Goal: Transaction & Acquisition: Purchase product/service

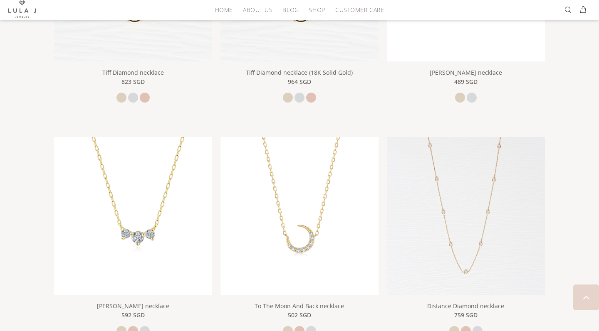
scroll to position [176, 0]
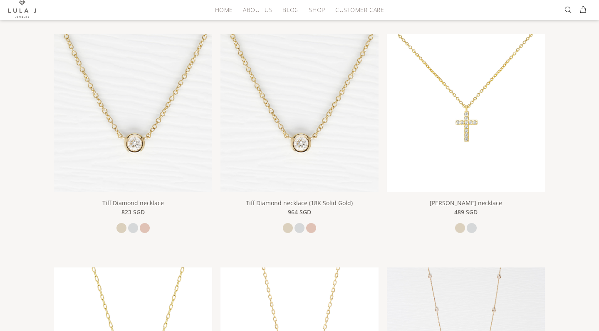
click at [476, 154] on img at bounding box center [466, 113] width 158 height 158
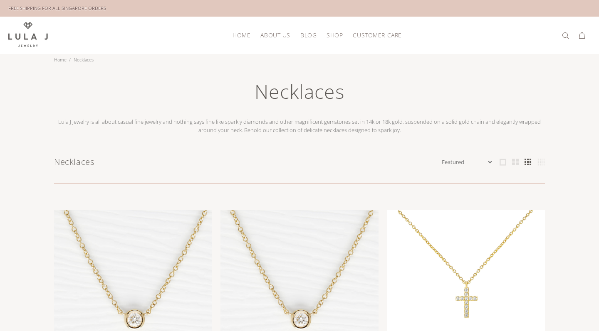
scroll to position [0, 0]
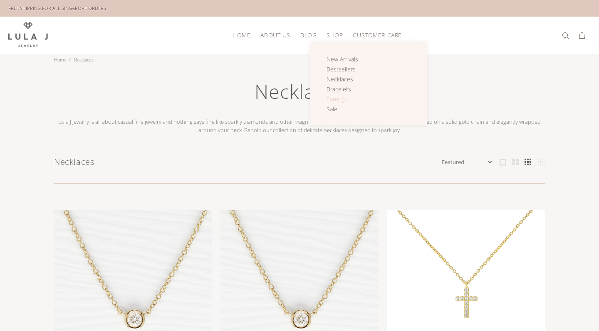
click at [336, 100] on span "Earrings" at bounding box center [336, 99] width 21 height 8
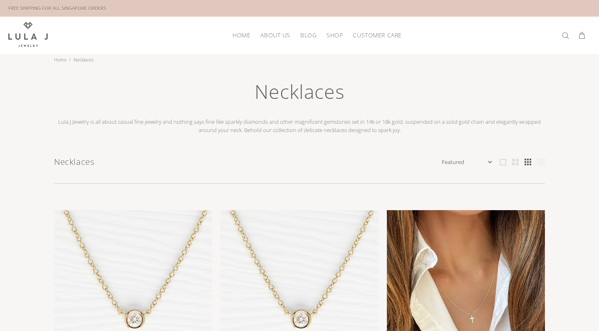
click at [526, 258] on img at bounding box center [466, 289] width 158 height 158
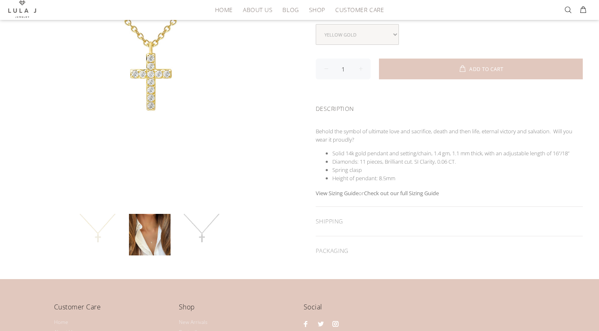
scroll to position [189, 0]
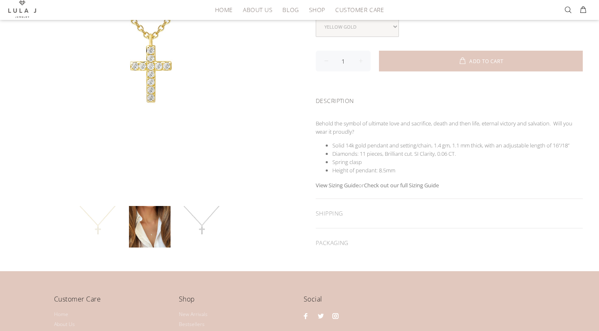
click at [191, 227] on link at bounding box center [202, 227] width 42 height 42
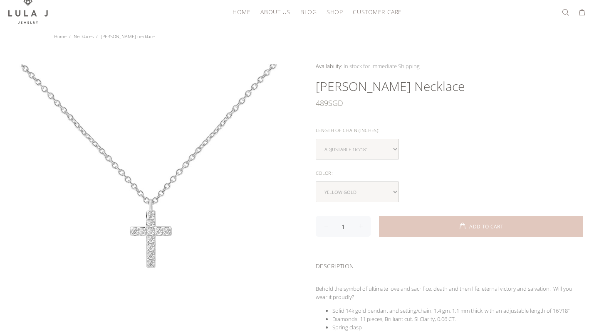
scroll to position [22, 0]
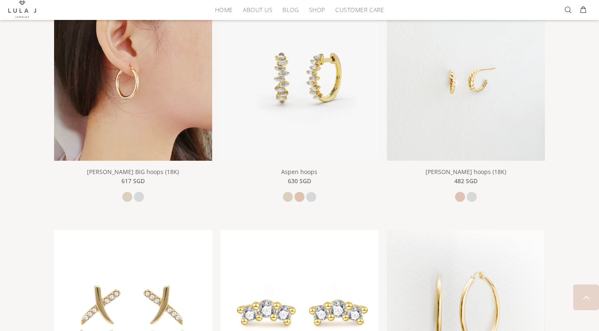
scroll to position [1107, 0]
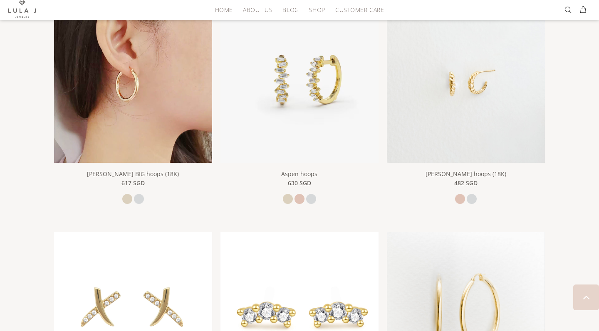
click at [177, 106] on img at bounding box center [133, 84] width 158 height 158
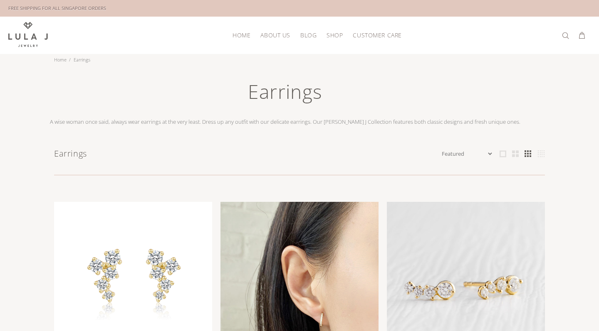
scroll to position [0, 0]
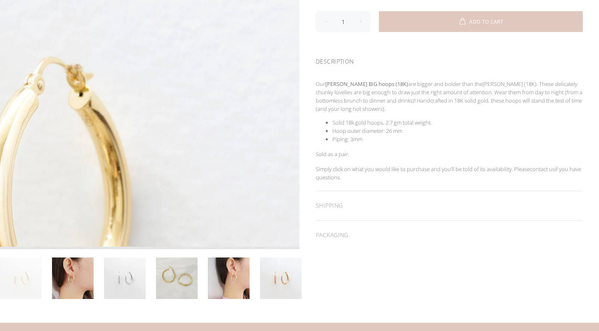
scroll to position [249, 0]
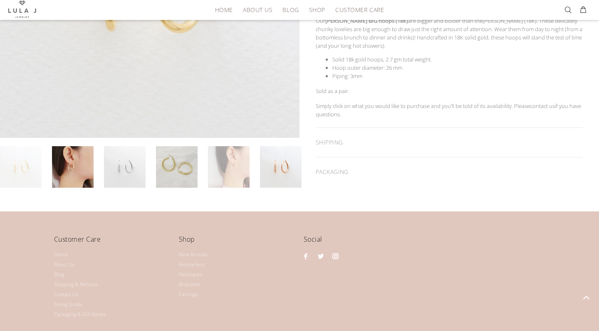
click at [229, 184] on link at bounding box center [229, 167] width 42 height 42
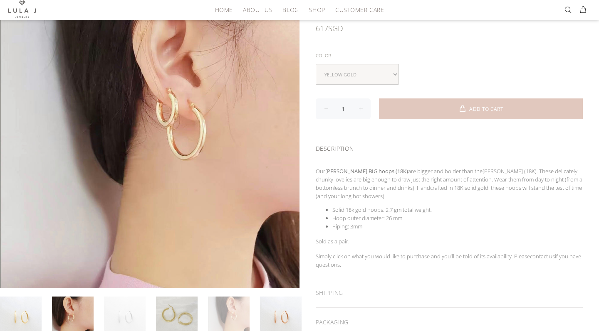
scroll to position [99, 0]
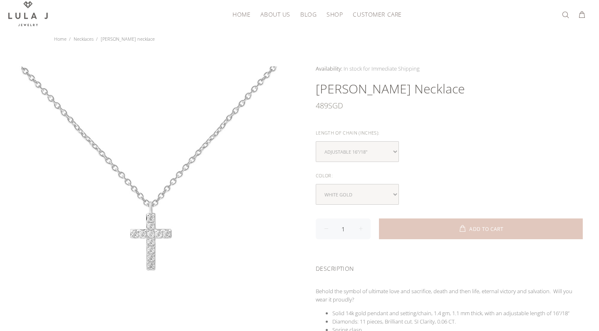
scroll to position [35, 0]
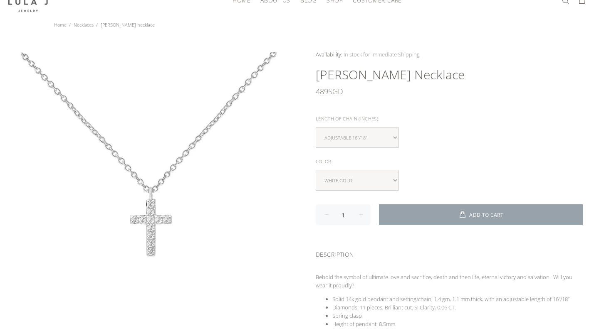
click at [434, 214] on button "ADD TO CART" at bounding box center [481, 215] width 204 height 21
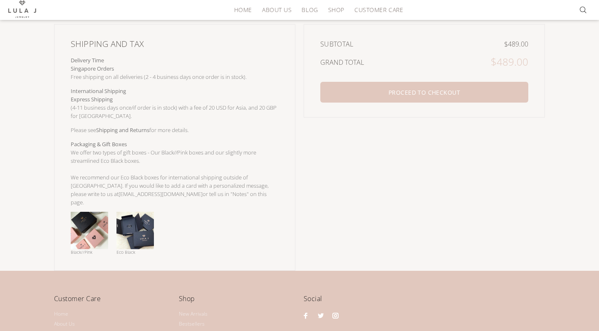
scroll to position [185, 0]
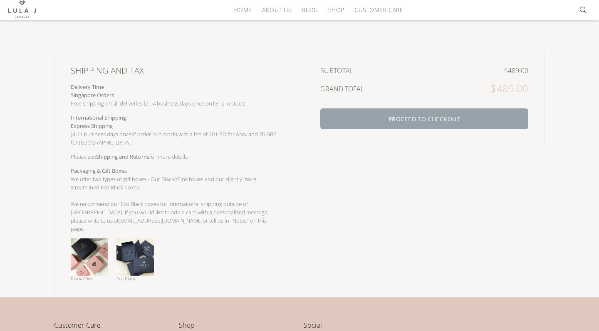
click at [377, 118] on button "PROCEED TO CHECKOUT" at bounding box center [424, 119] width 208 height 21
